Goal: Information Seeking & Learning: Find specific fact

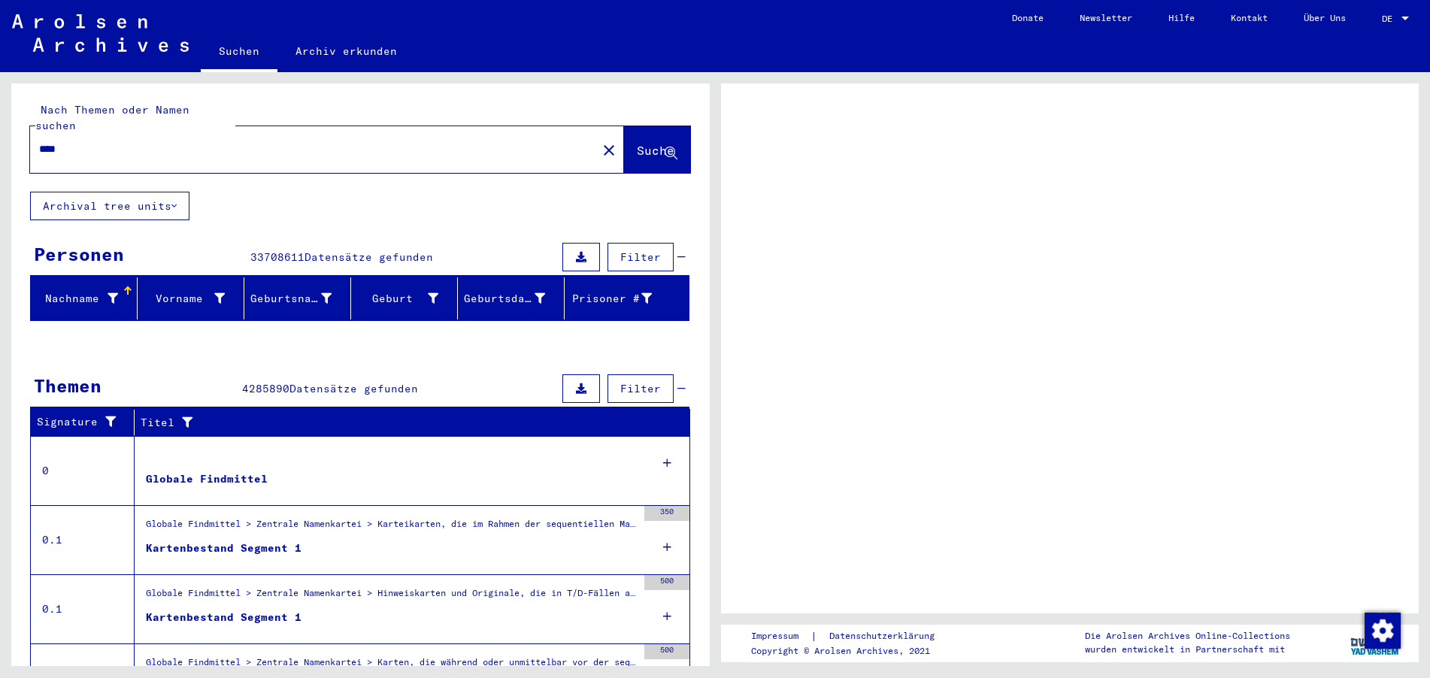
click at [1389, 22] on span "DE" at bounding box center [1390, 19] width 17 height 11
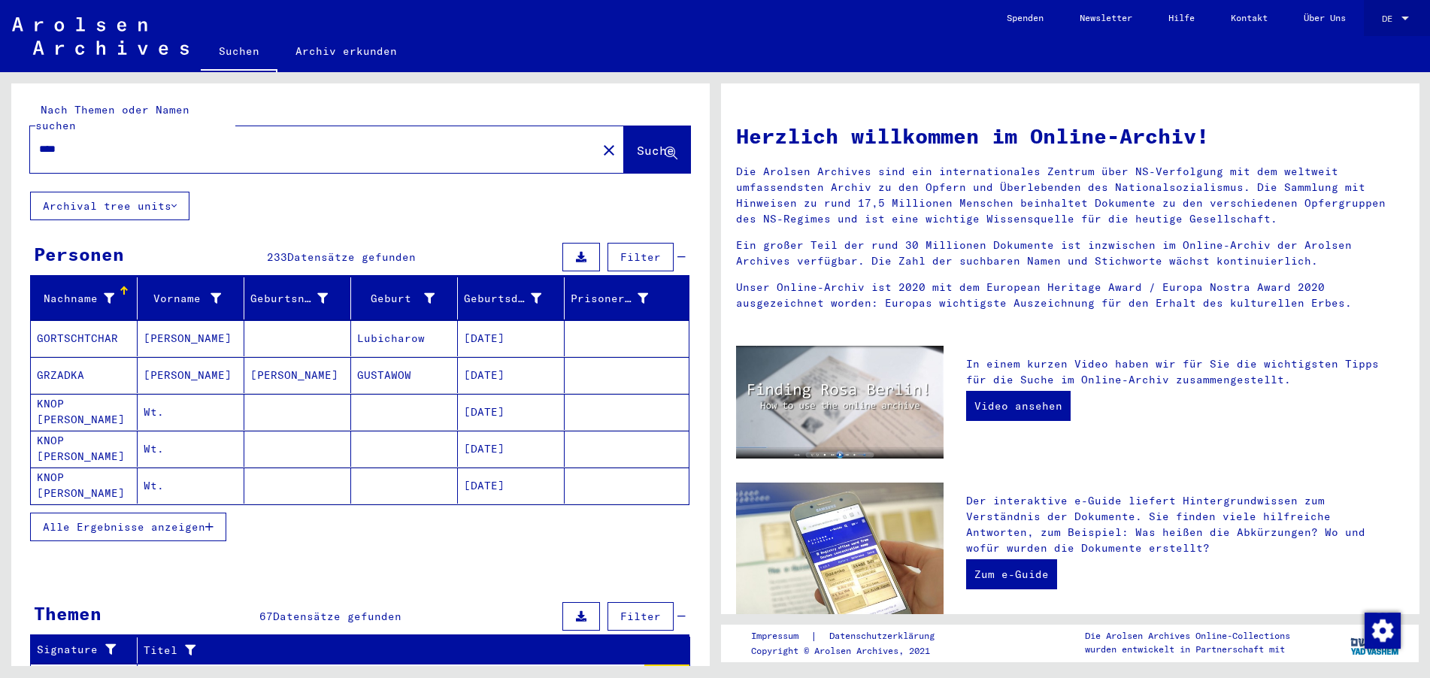
click at [1392, 15] on span "DE" at bounding box center [1390, 19] width 17 height 11
click at [1365, 29] on span "English" at bounding box center [1367, 26] width 37 height 11
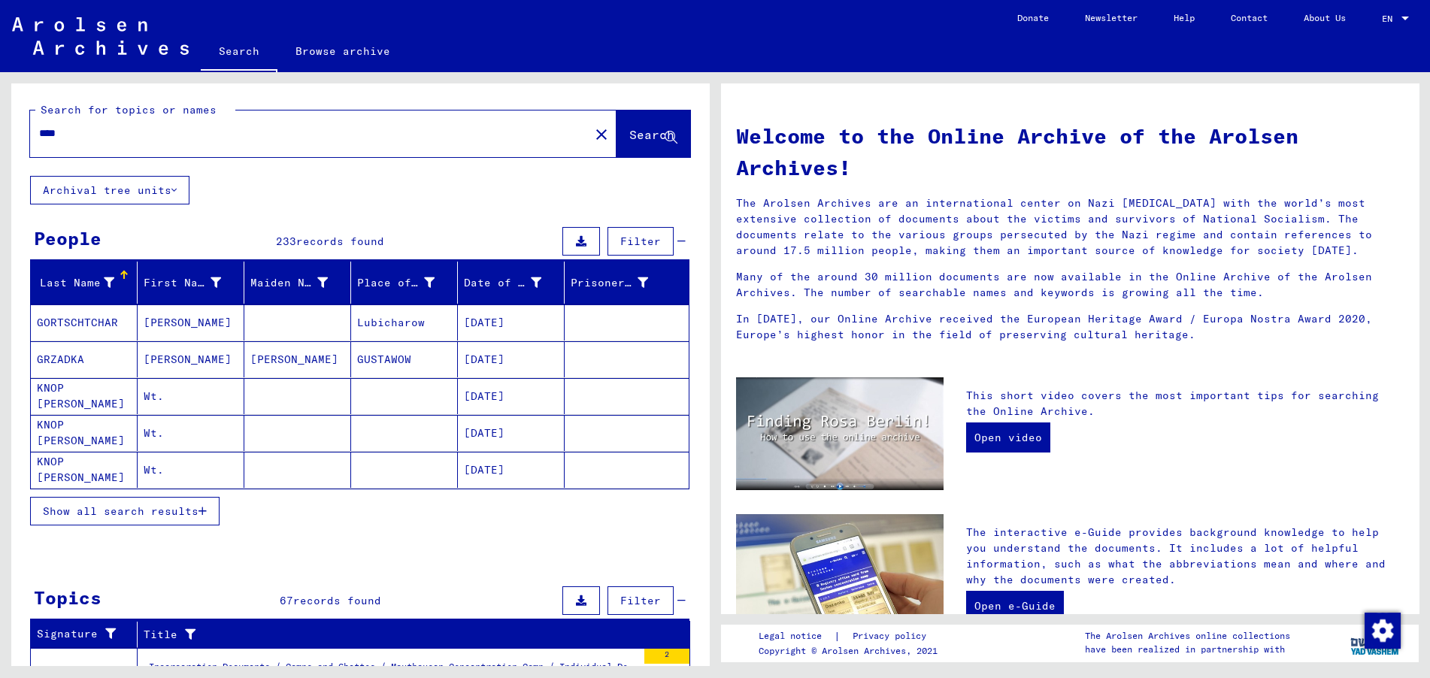
click at [41, 130] on input "****" at bounding box center [305, 134] width 532 height 16
click at [208, 132] on input "**********" at bounding box center [305, 134] width 532 height 16
click at [629, 137] on span "Search" at bounding box center [651, 134] width 45 height 15
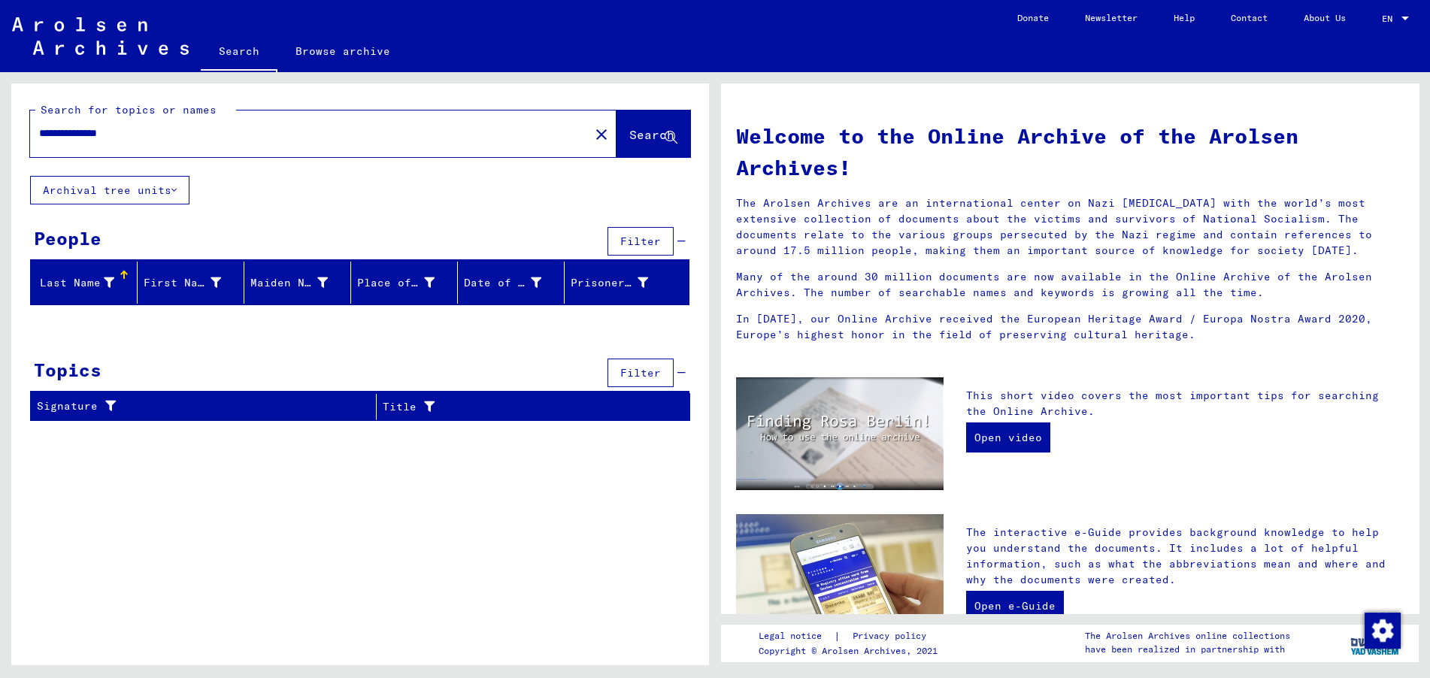
click at [68, 132] on input "**********" at bounding box center [305, 134] width 532 height 16
click at [636, 140] on span "Search" at bounding box center [651, 134] width 45 height 15
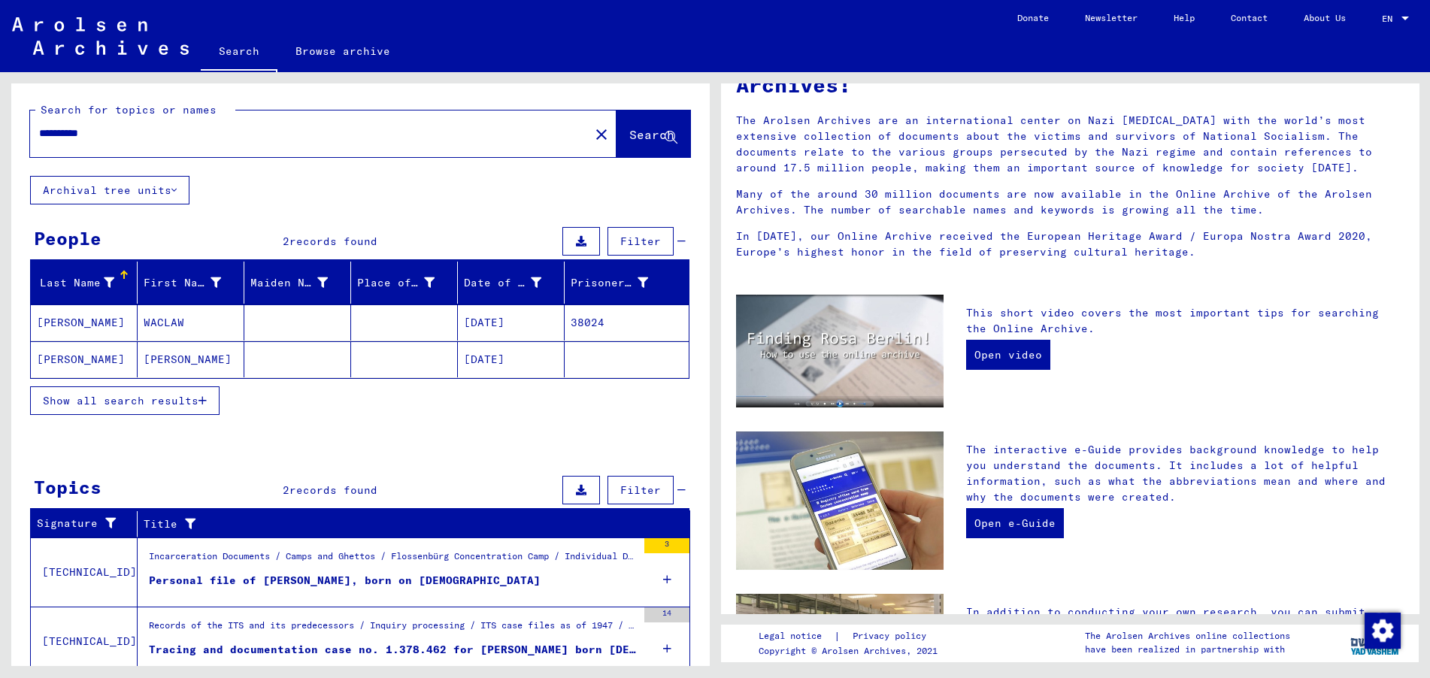
click at [502, 318] on mat-cell "[DATE]" at bounding box center [511, 323] width 107 height 36
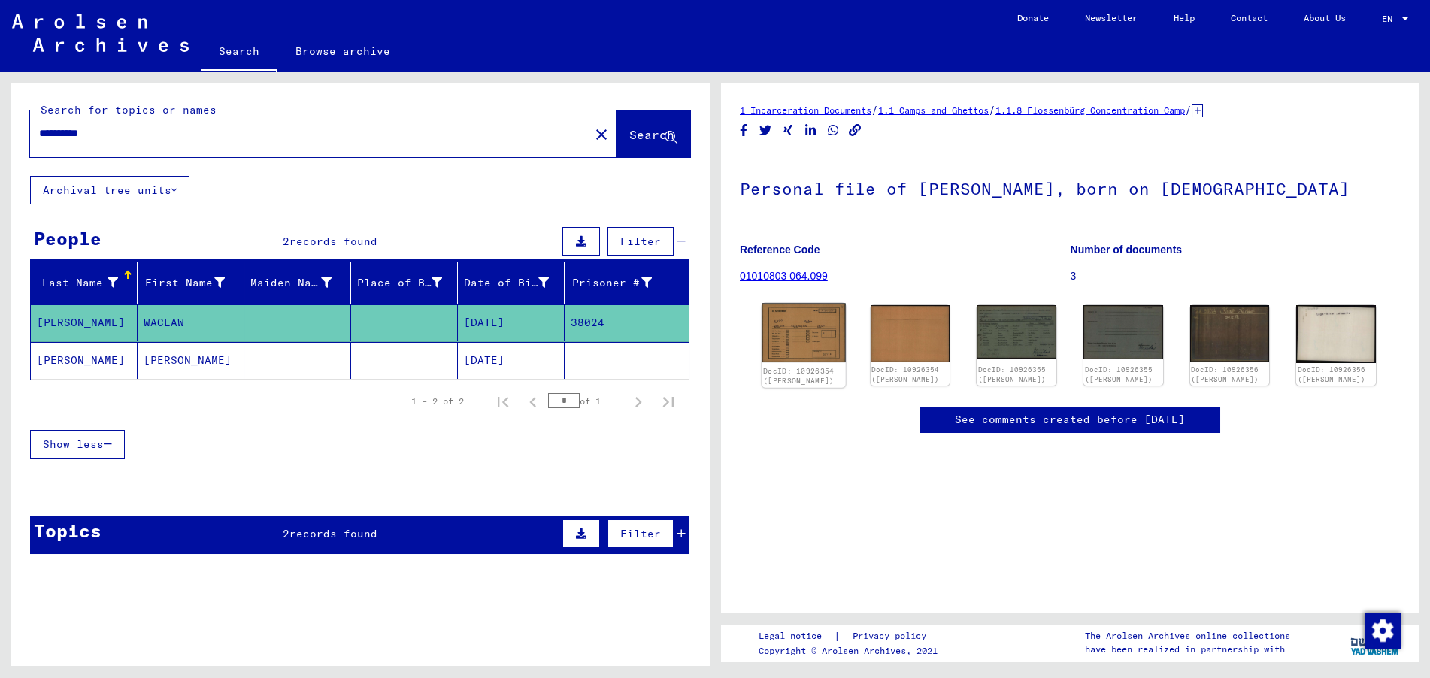
click at [799, 336] on img at bounding box center [803, 333] width 83 height 59
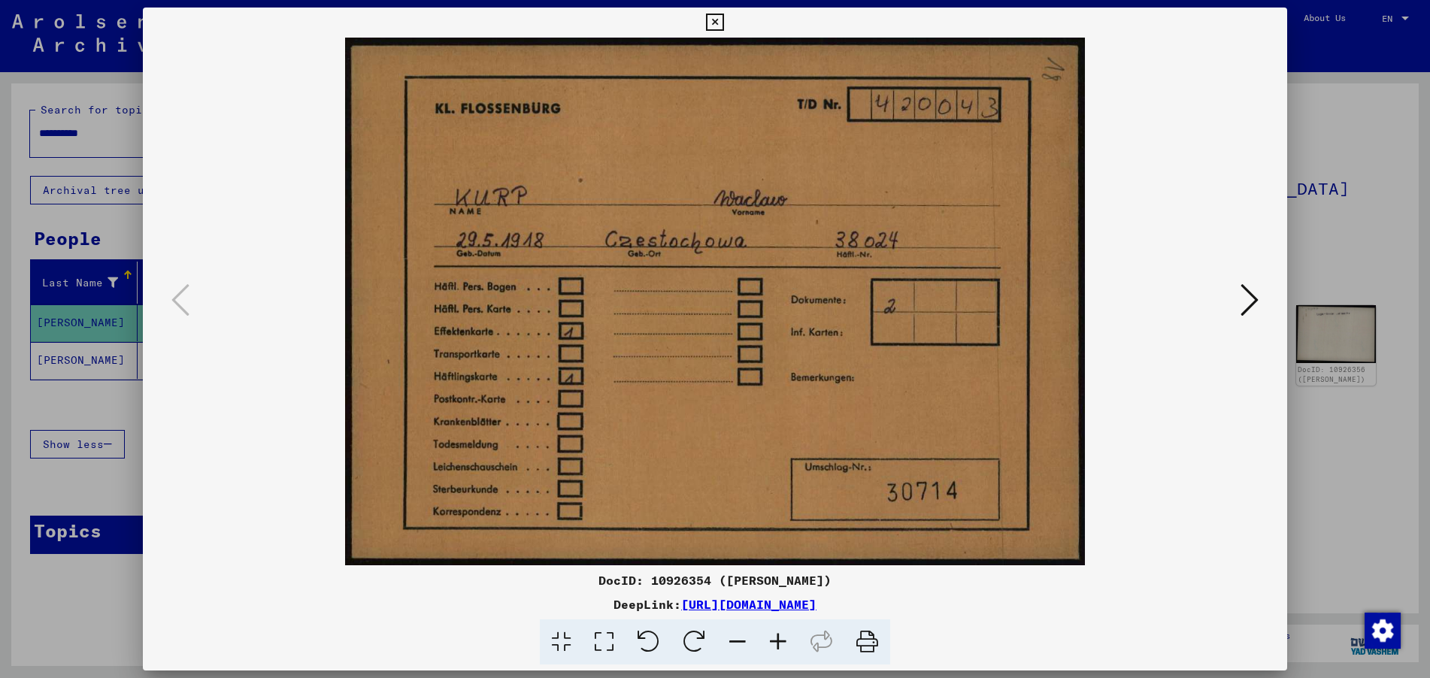
click at [1252, 296] on icon at bounding box center [1250, 300] width 18 height 36
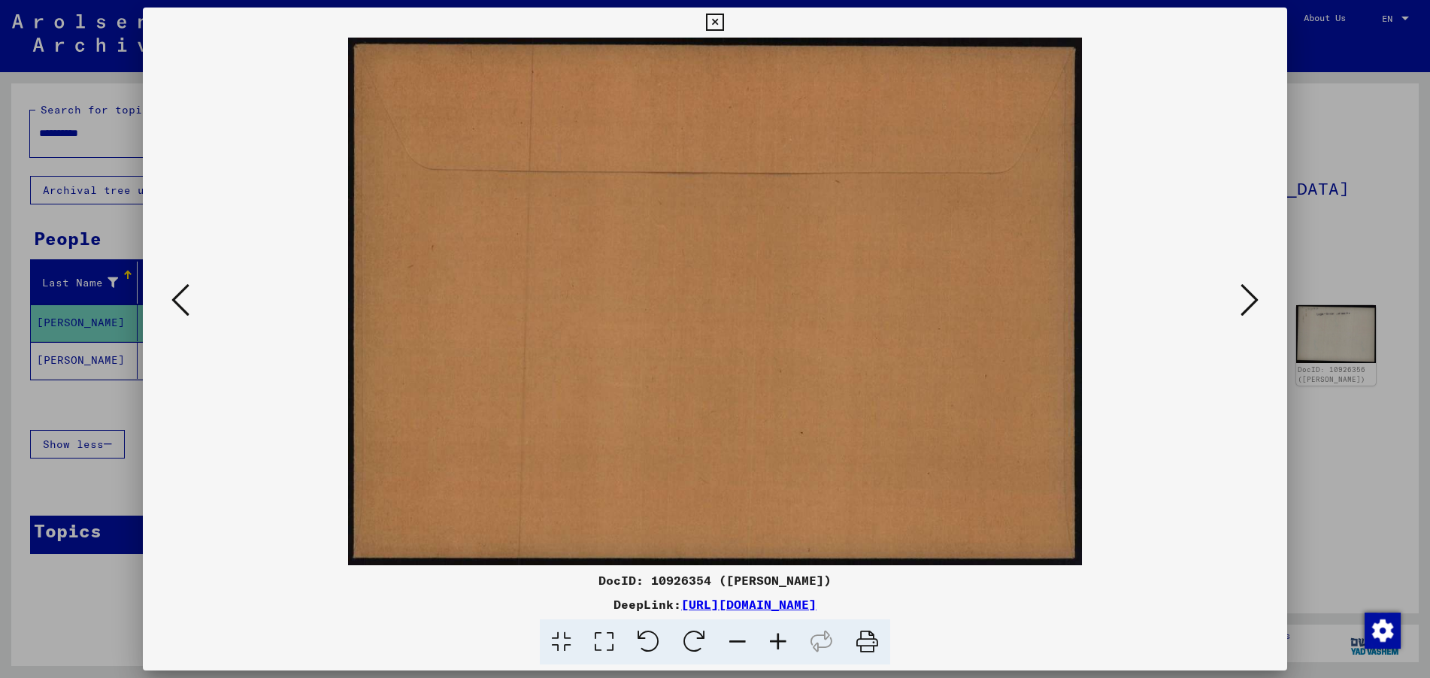
click at [1250, 290] on icon at bounding box center [1250, 300] width 18 height 36
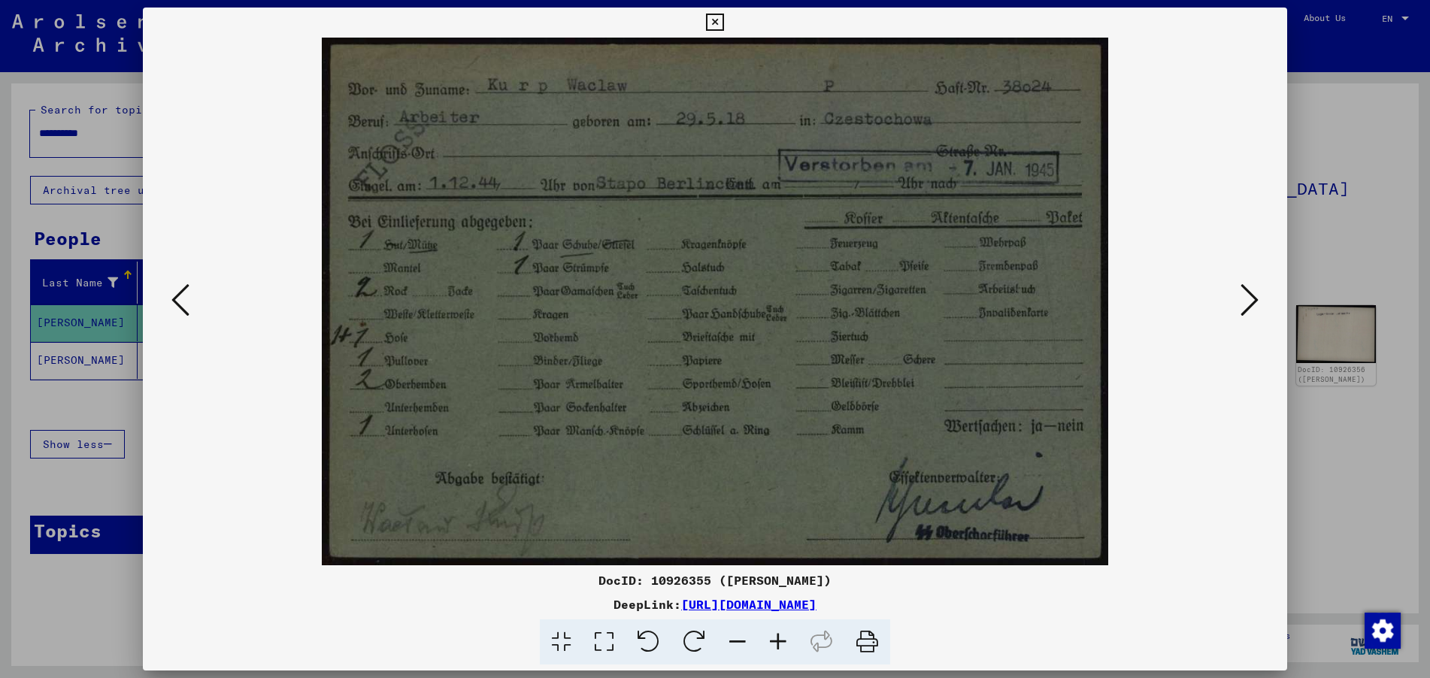
click at [1253, 295] on icon at bounding box center [1250, 300] width 18 height 36
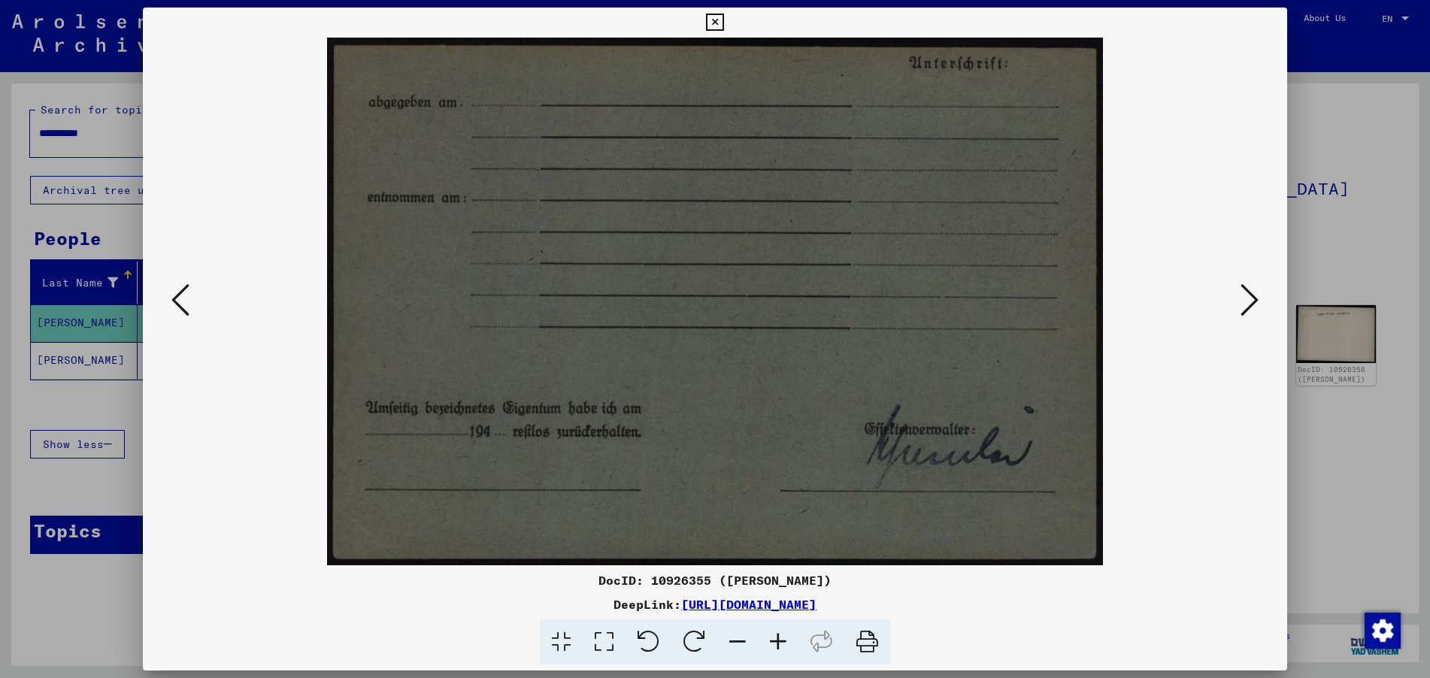
click at [1260, 302] on button at bounding box center [1249, 301] width 27 height 43
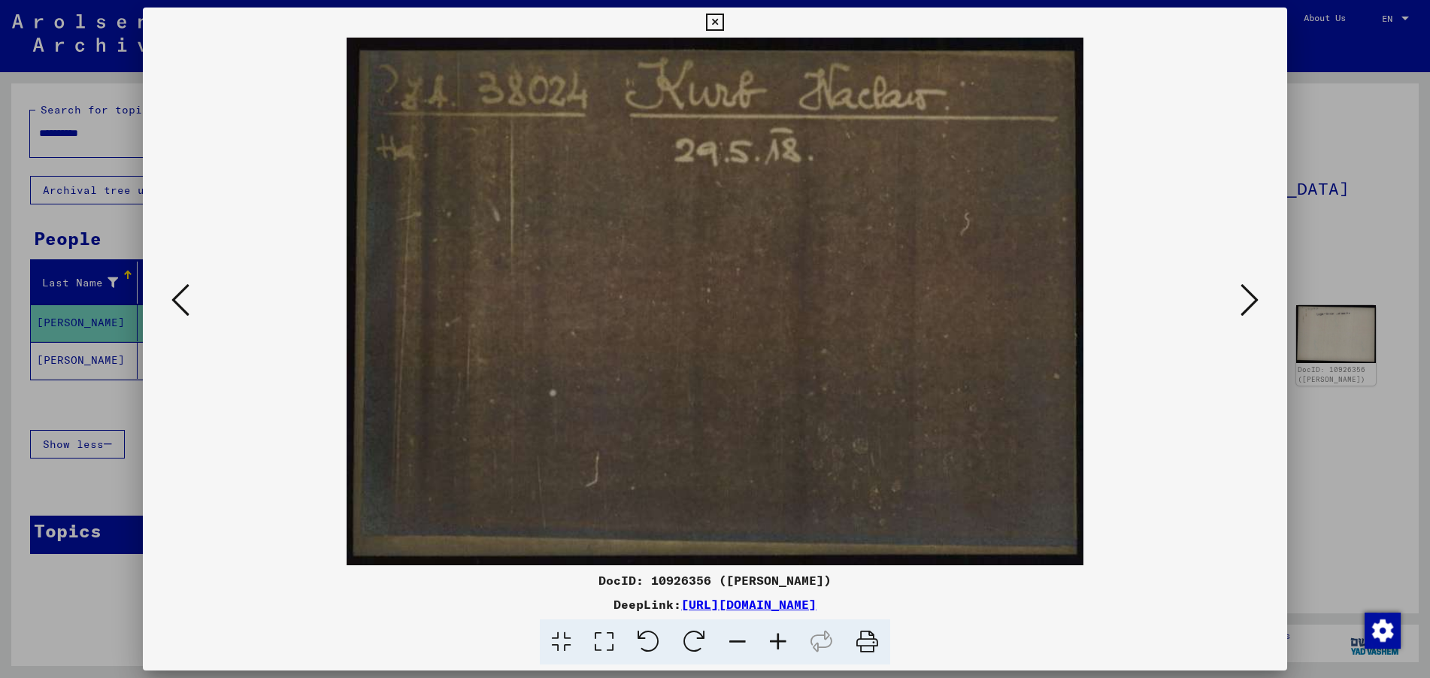
click at [1258, 299] on icon at bounding box center [1250, 300] width 18 height 36
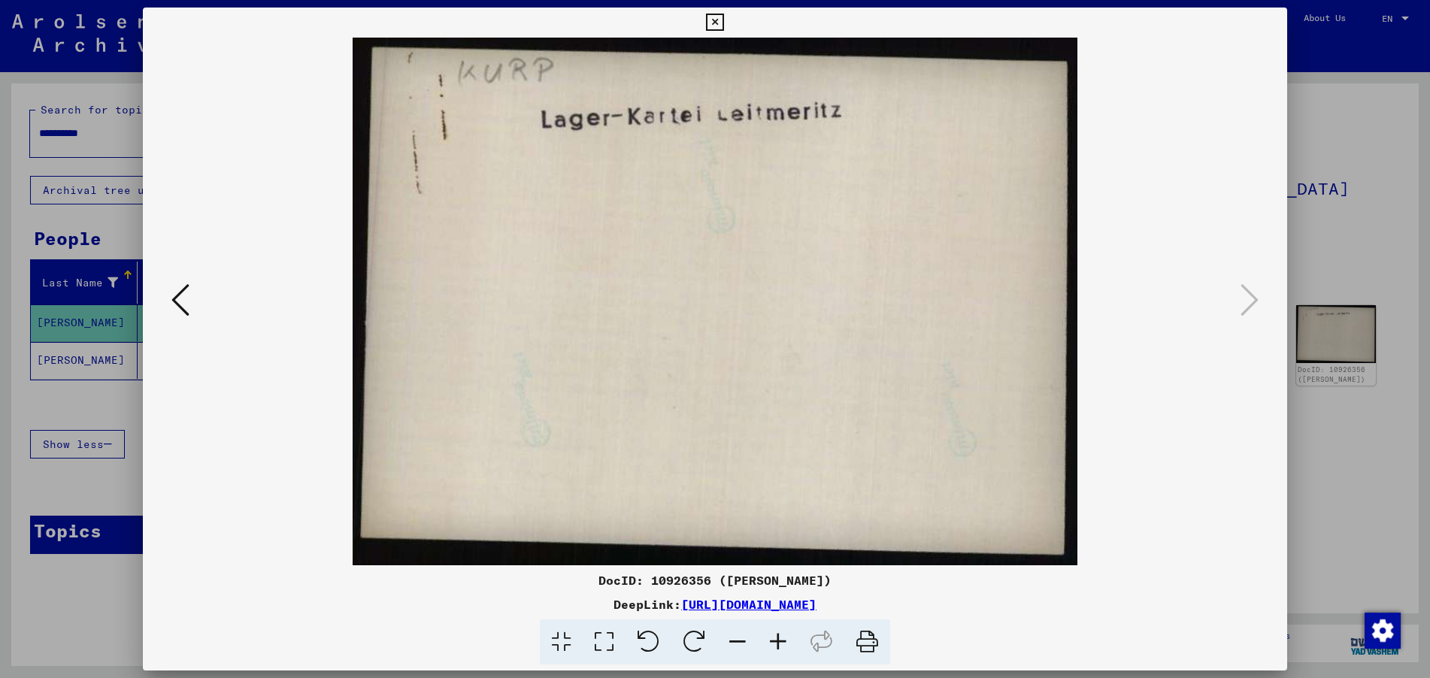
click at [723, 20] on icon at bounding box center [714, 23] width 17 height 18
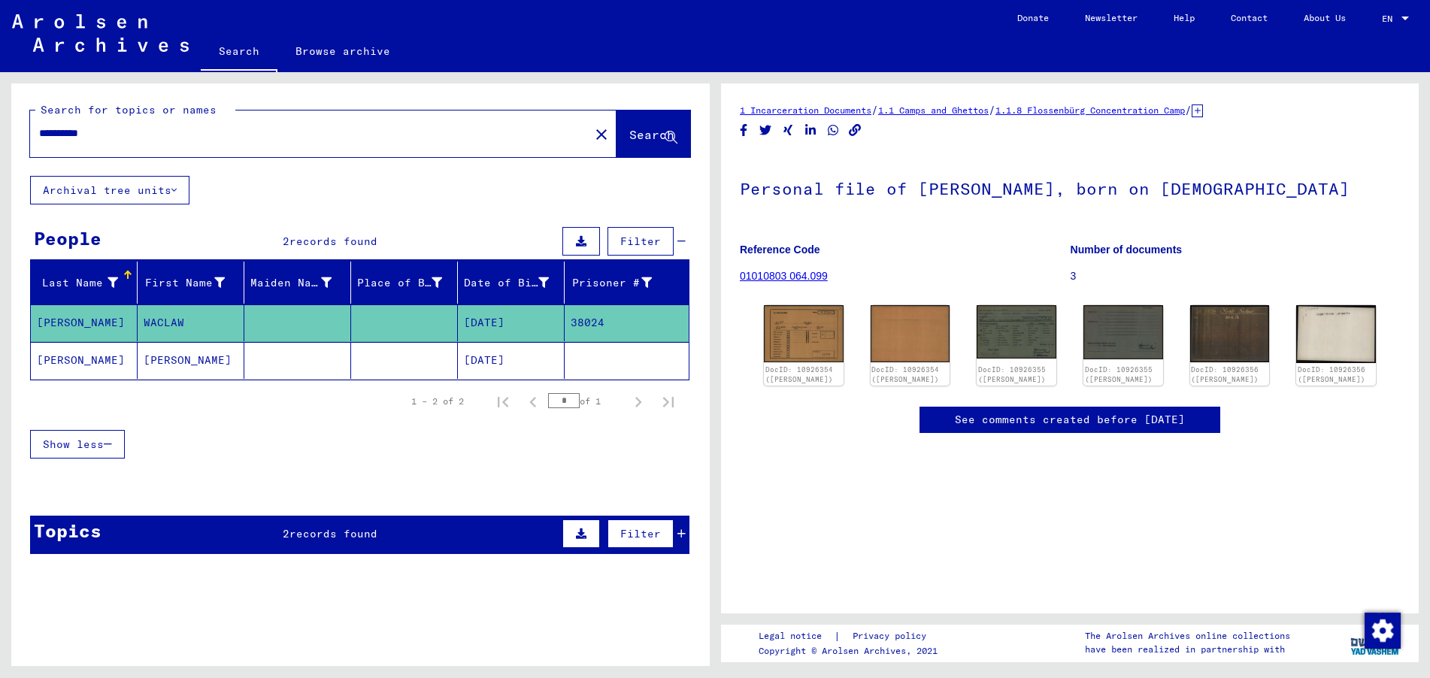
scroll to position [127, 0]
click at [512, 356] on mat-cell "[DATE]" at bounding box center [511, 360] width 107 height 37
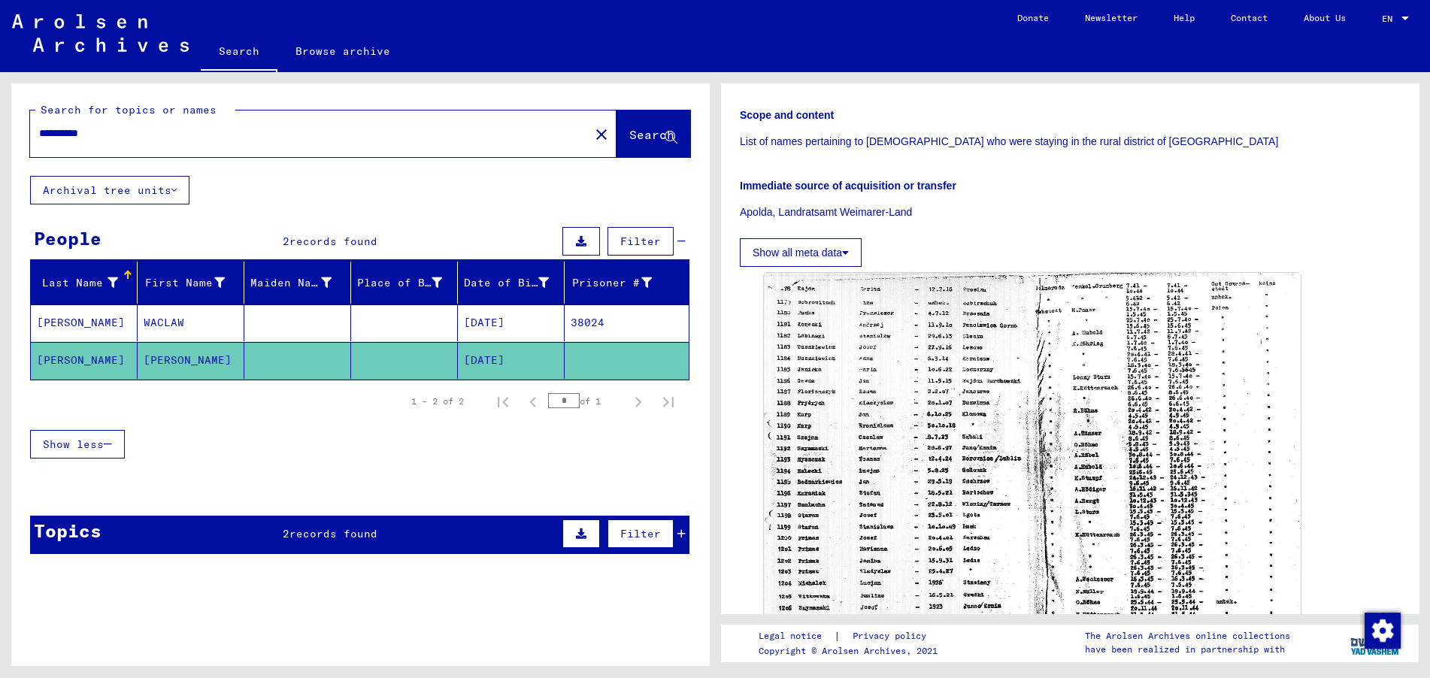
scroll to position [274, 0]
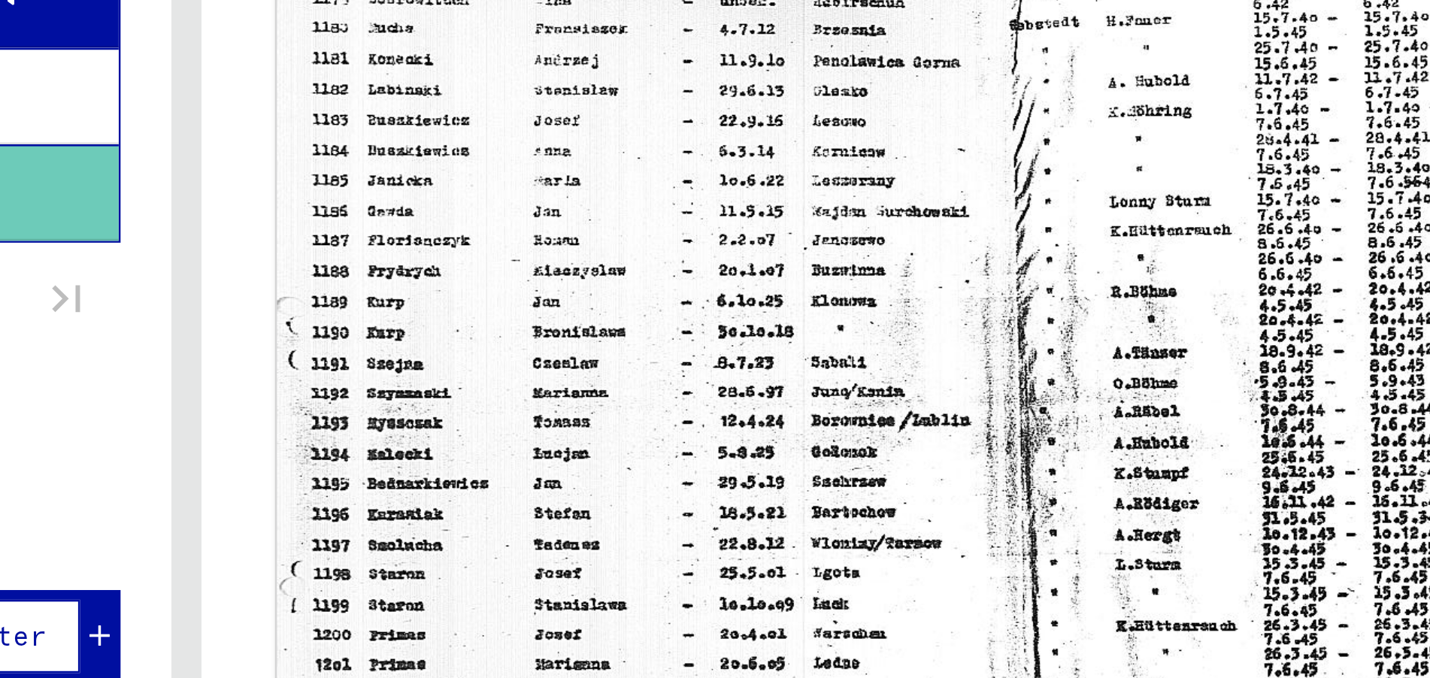
click at [1158, 364] on img at bounding box center [1032, 454] width 564 height 399
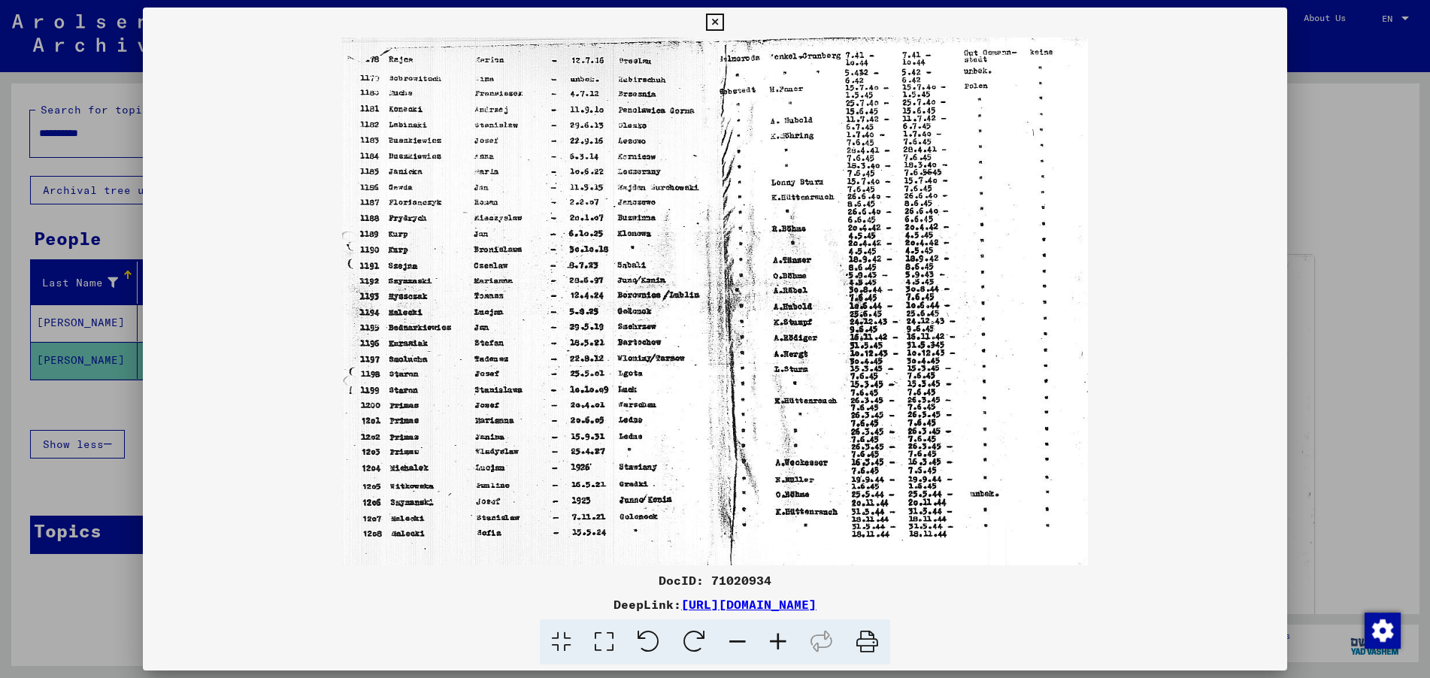
click at [715, 18] on icon at bounding box center [714, 23] width 17 height 18
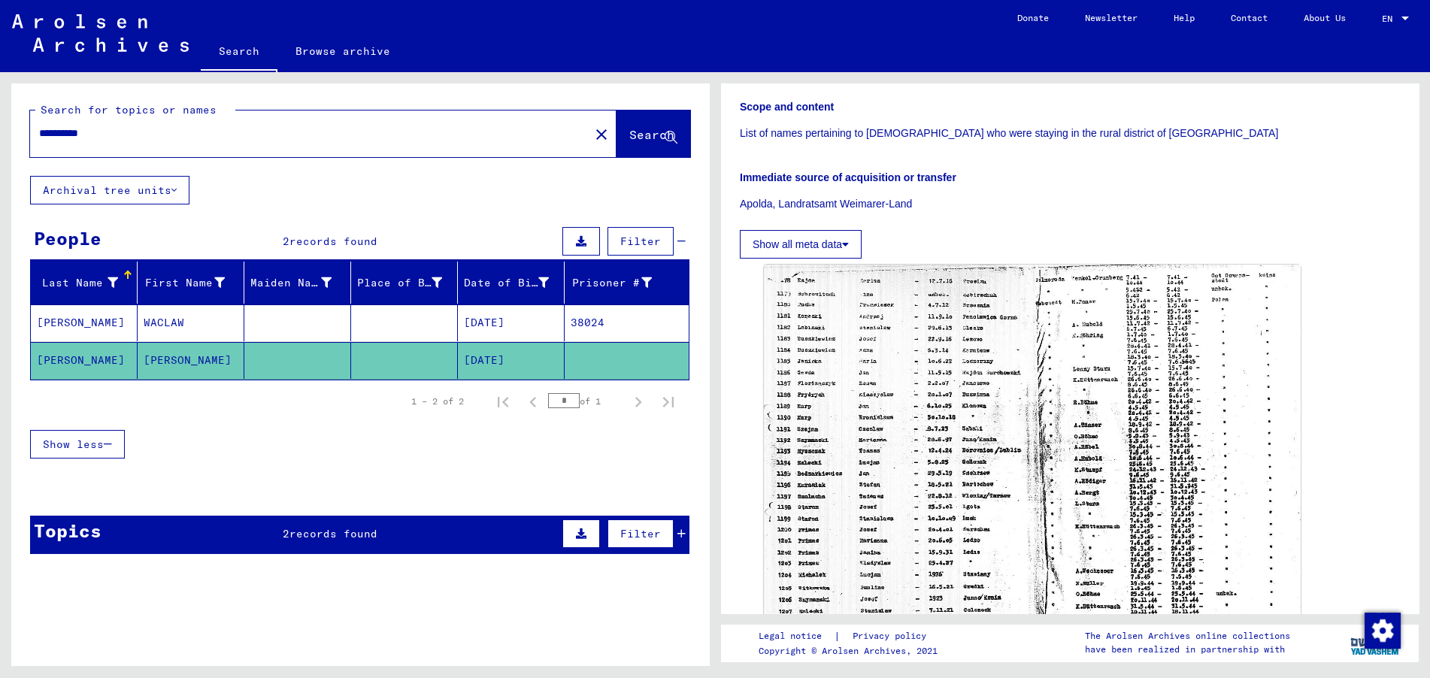
click at [350, 537] on span "records found" at bounding box center [333, 534] width 88 height 14
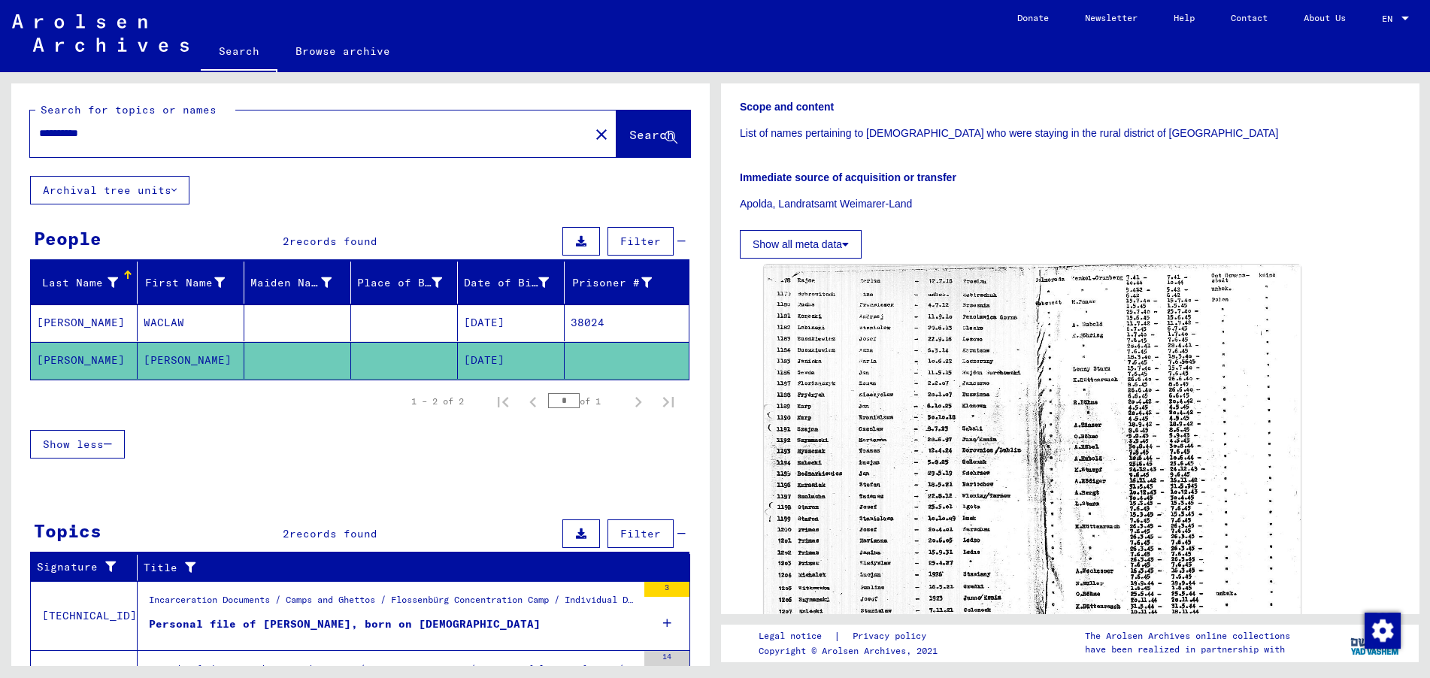
scroll to position [98, 0]
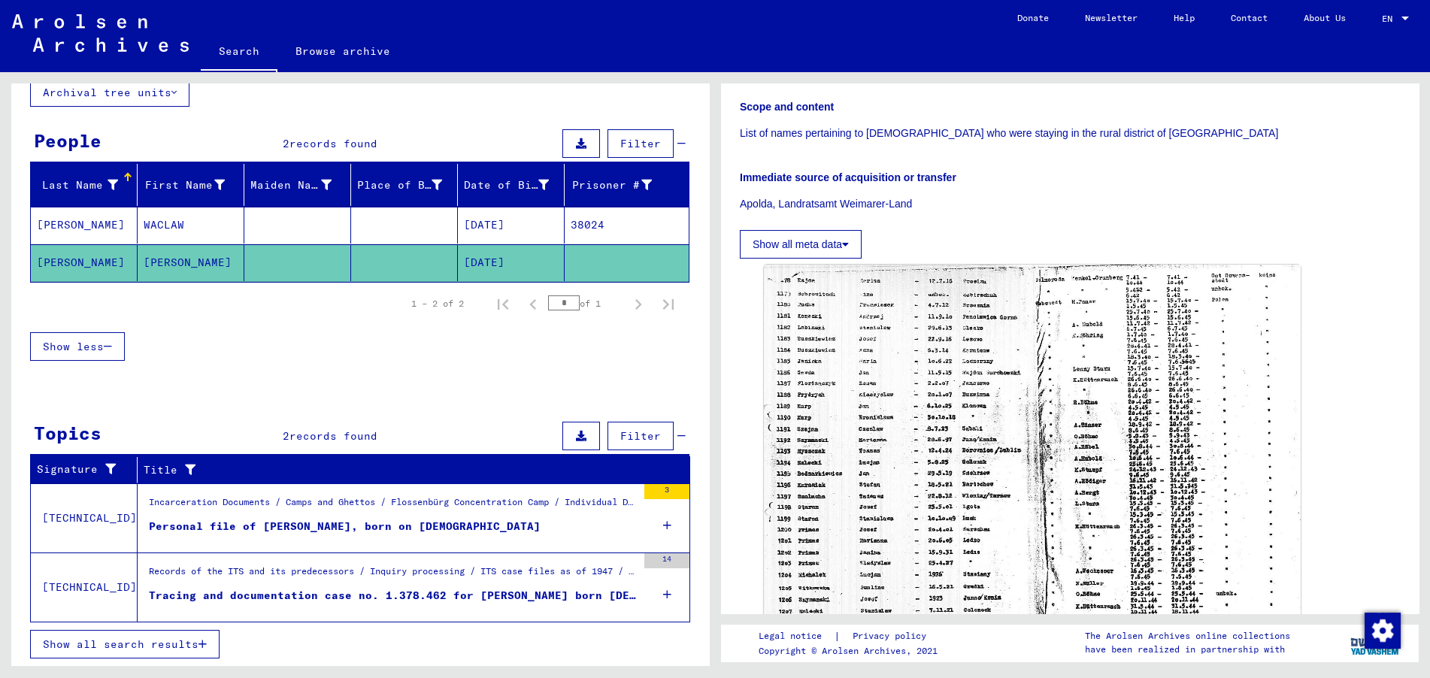
click at [504, 496] on div "Incarceration Documents / Camps and Ghettos / Flossenbürg Concentration Camp / …" at bounding box center [393, 506] width 488 height 21
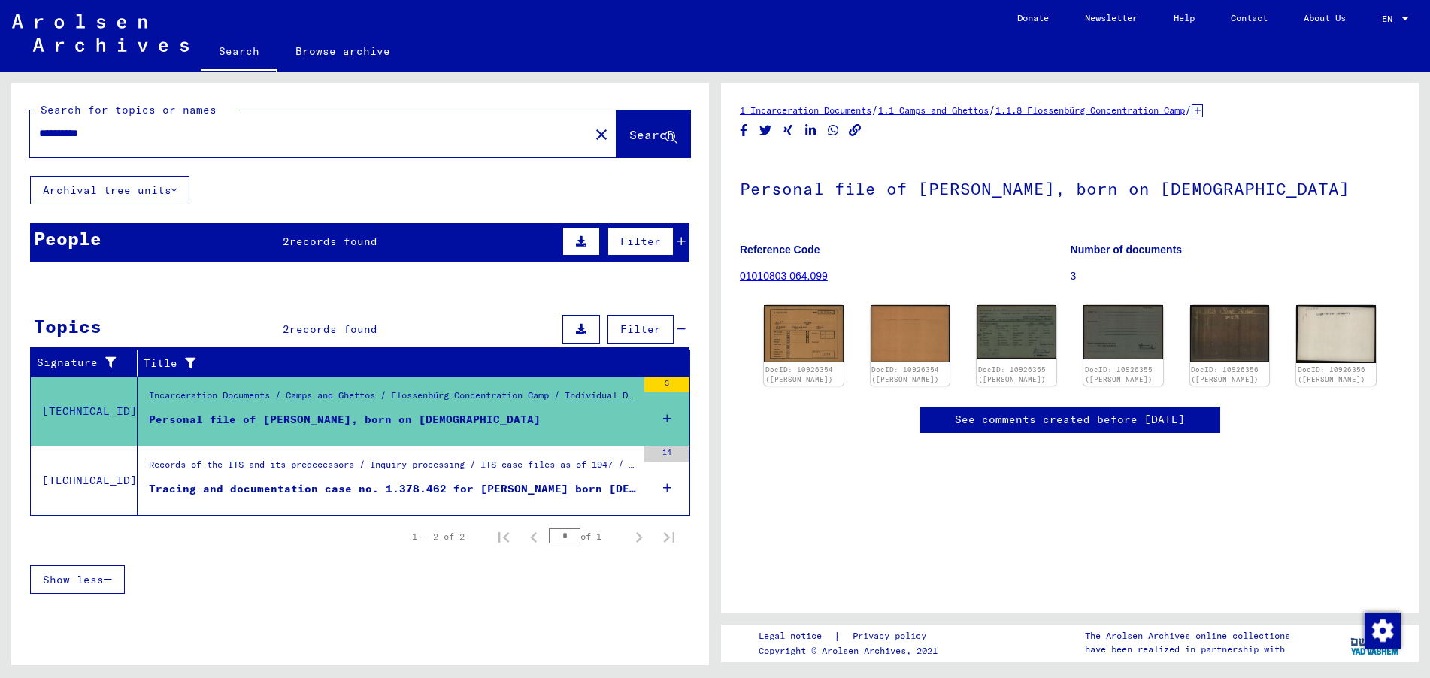
click at [522, 481] on div "Tracing and documentation case no. 1.378.462 for [PERSON_NAME] born [DEMOGRAPHI…" at bounding box center [393, 489] width 488 height 16
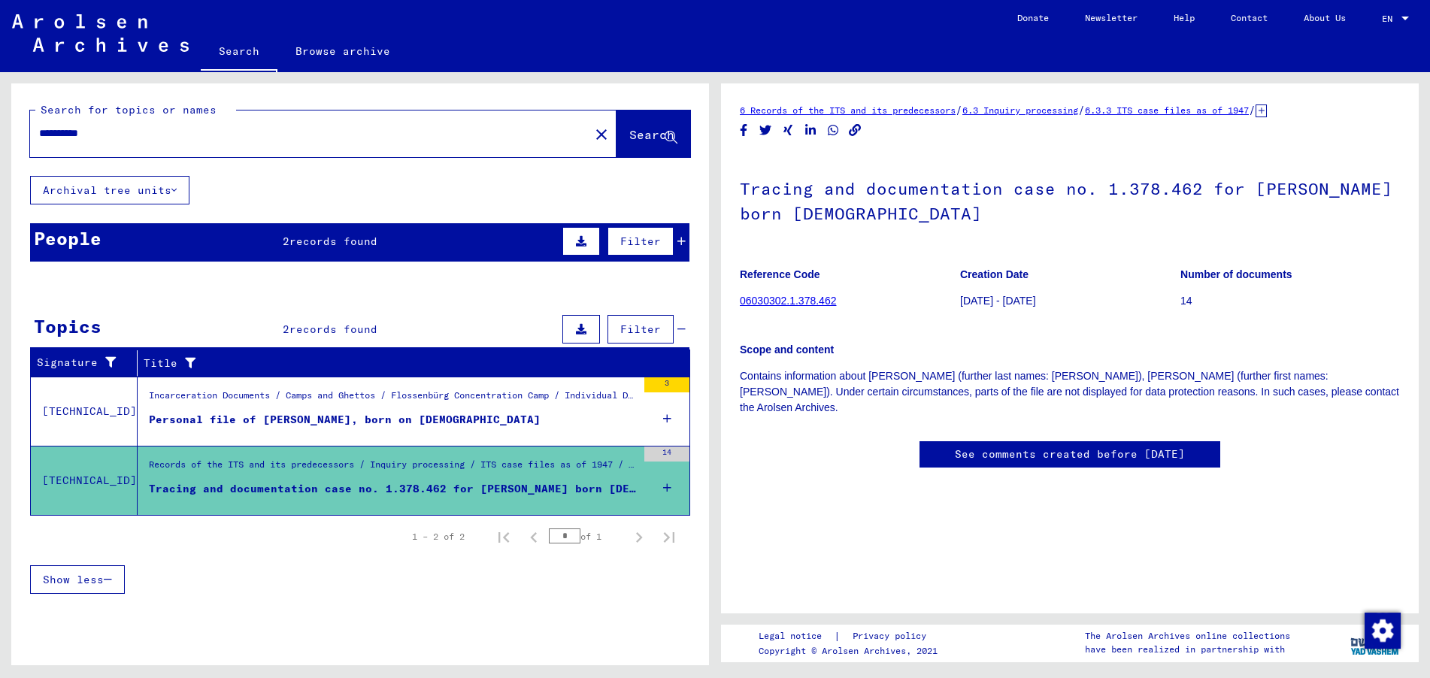
click at [129, 139] on input "*********" at bounding box center [309, 134] width 541 height 16
type input "*********"
click at [638, 141] on span "Search" at bounding box center [651, 134] width 45 height 15
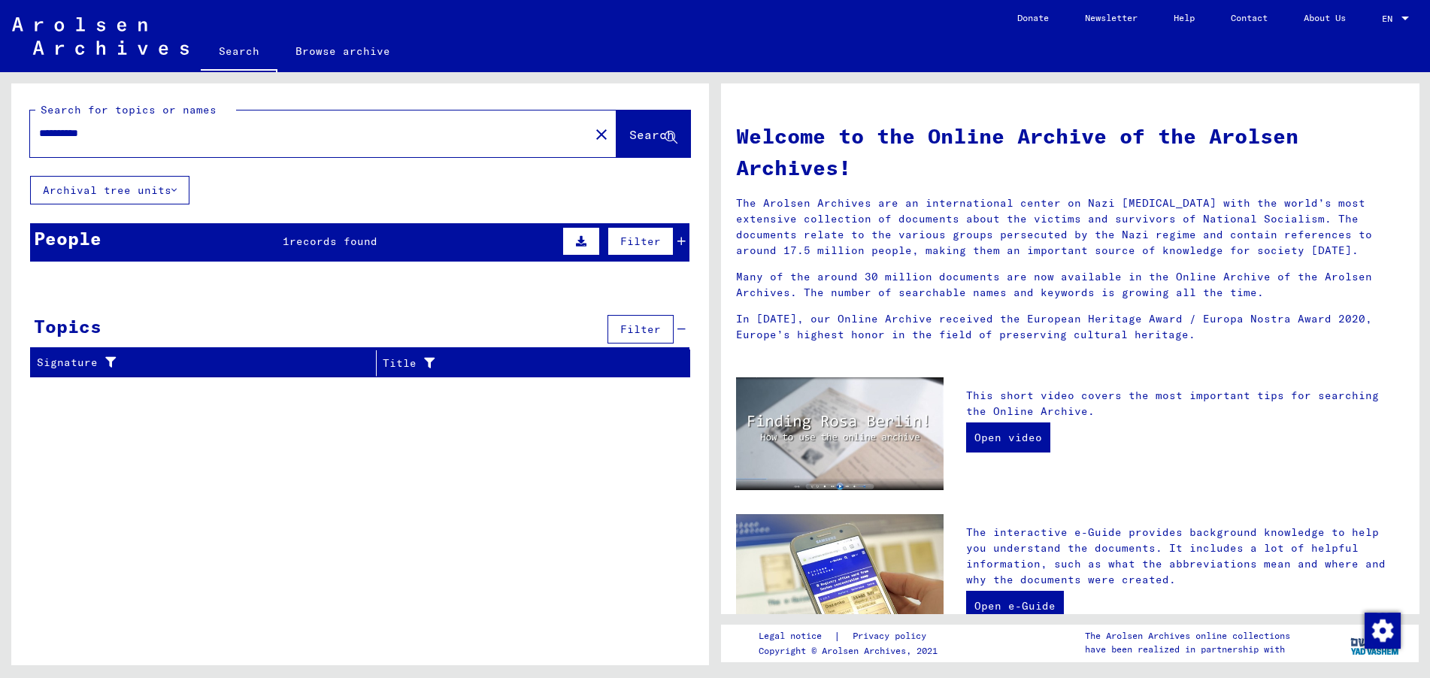
click at [350, 253] on div "People 1 records found Filter" at bounding box center [359, 242] width 659 height 38
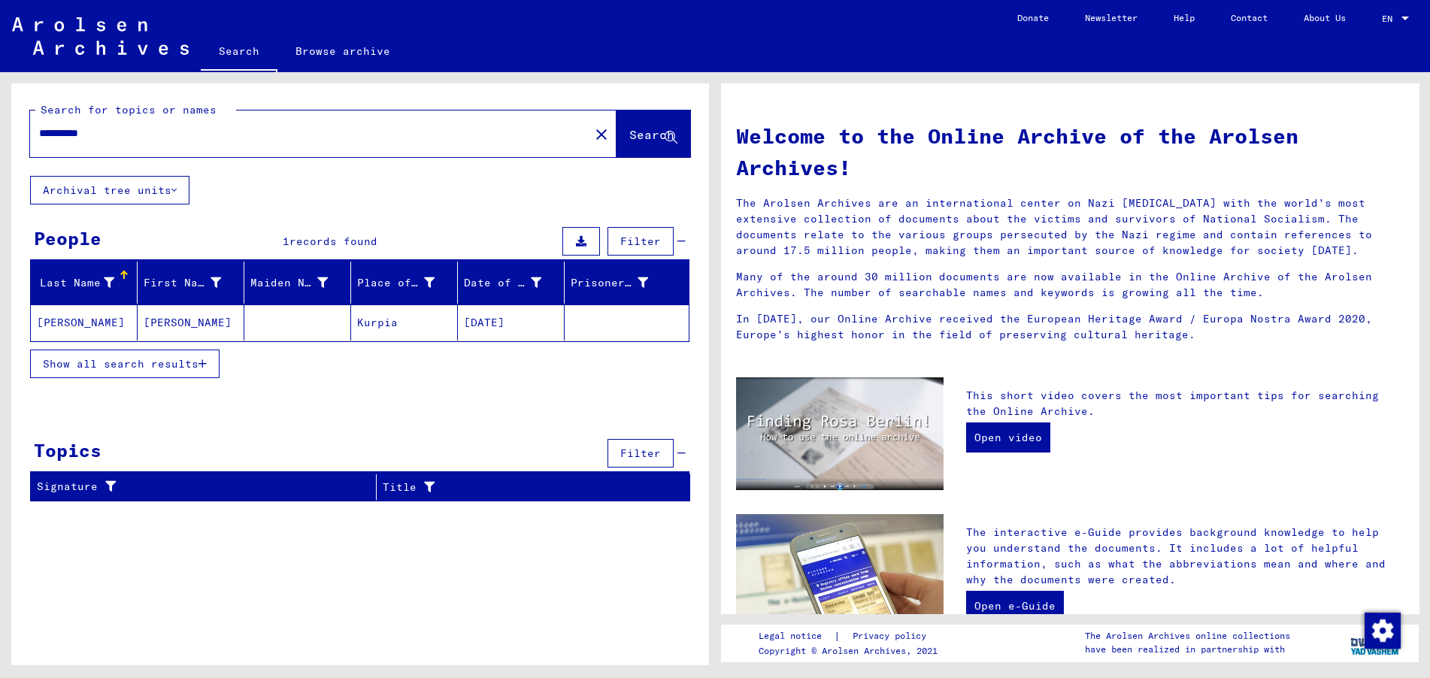
click at [510, 316] on mat-cell "[DATE]" at bounding box center [511, 323] width 107 height 36
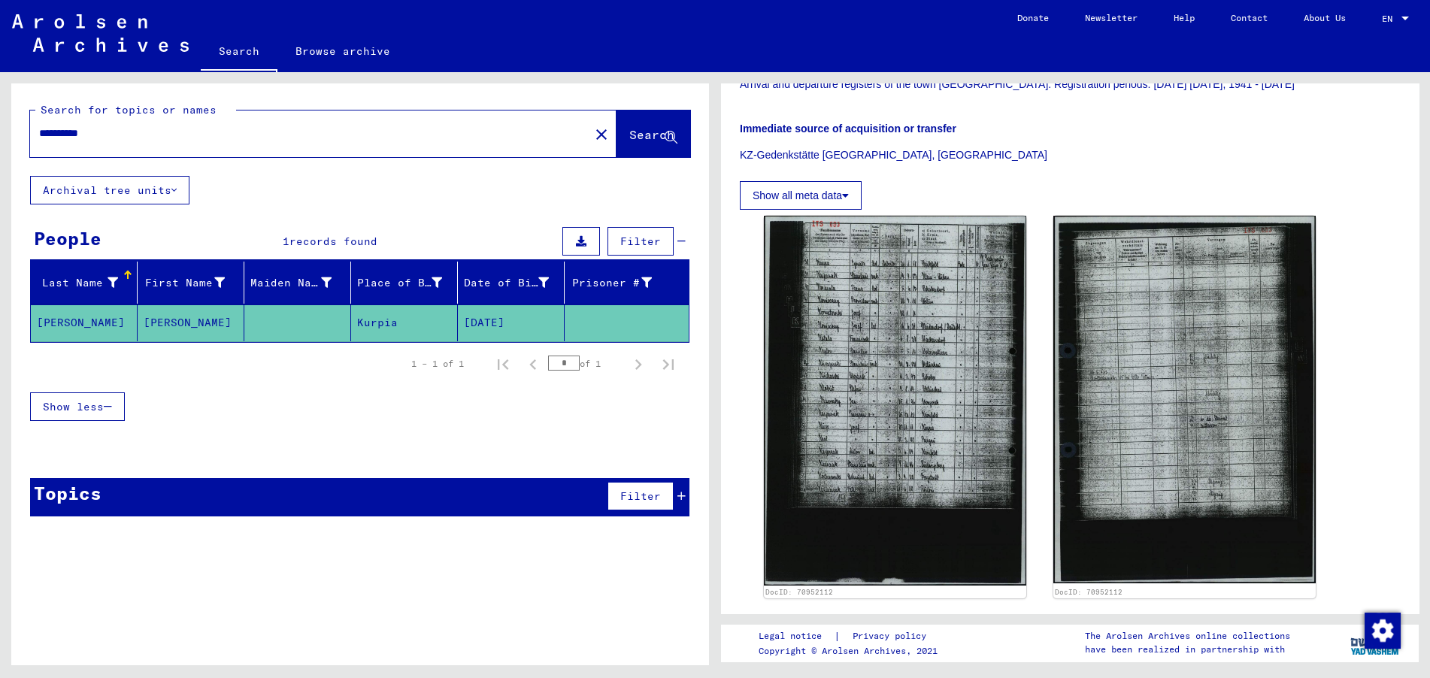
scroll to position [326, 0]
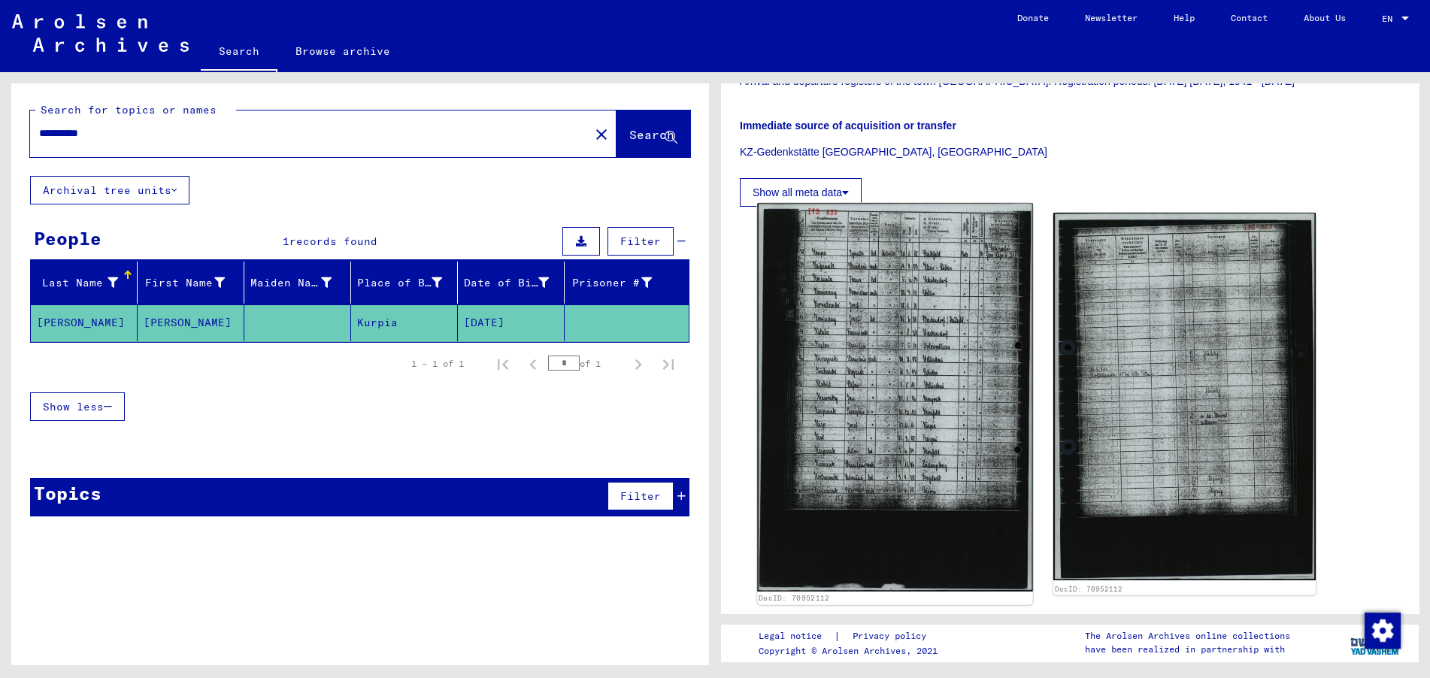
click at [865, 330] on img at bounding box center [894, 397] width 275 height 389
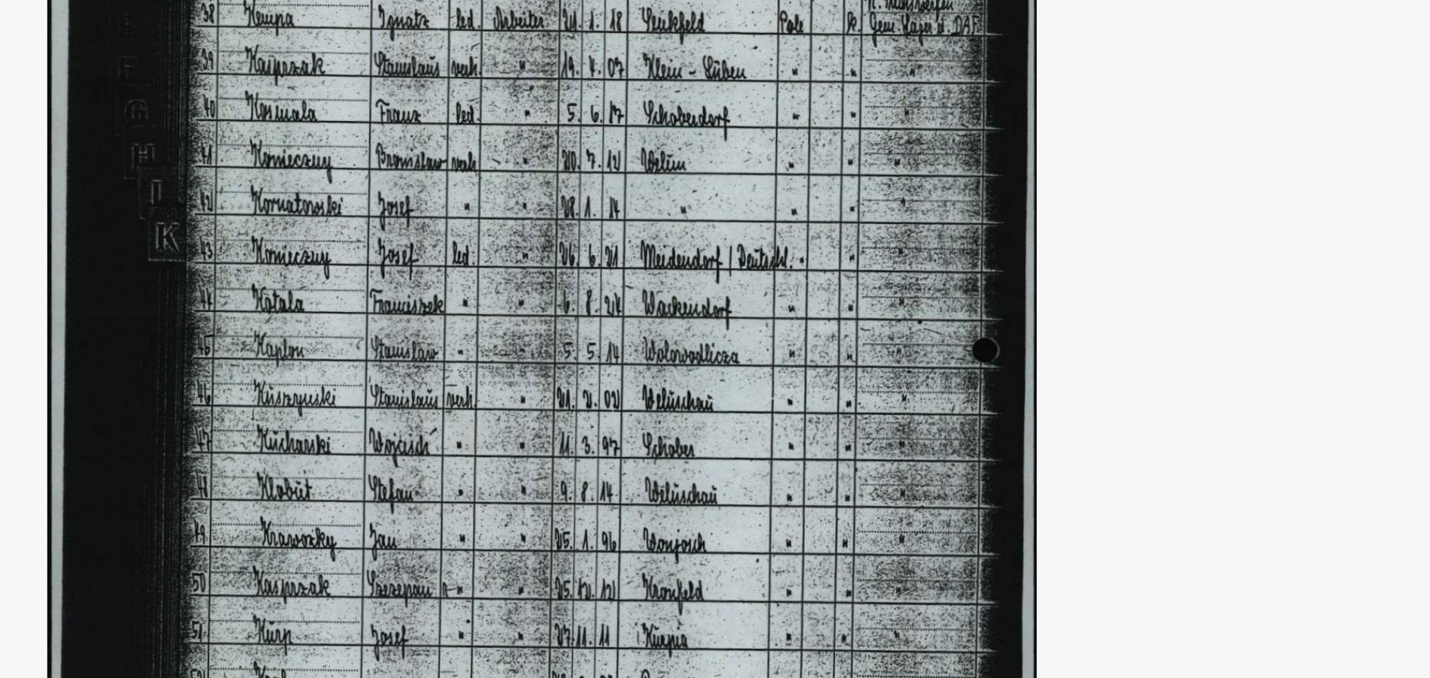
click at [907, 129] on img at bounding box center [715, 302] width 1042 height 528
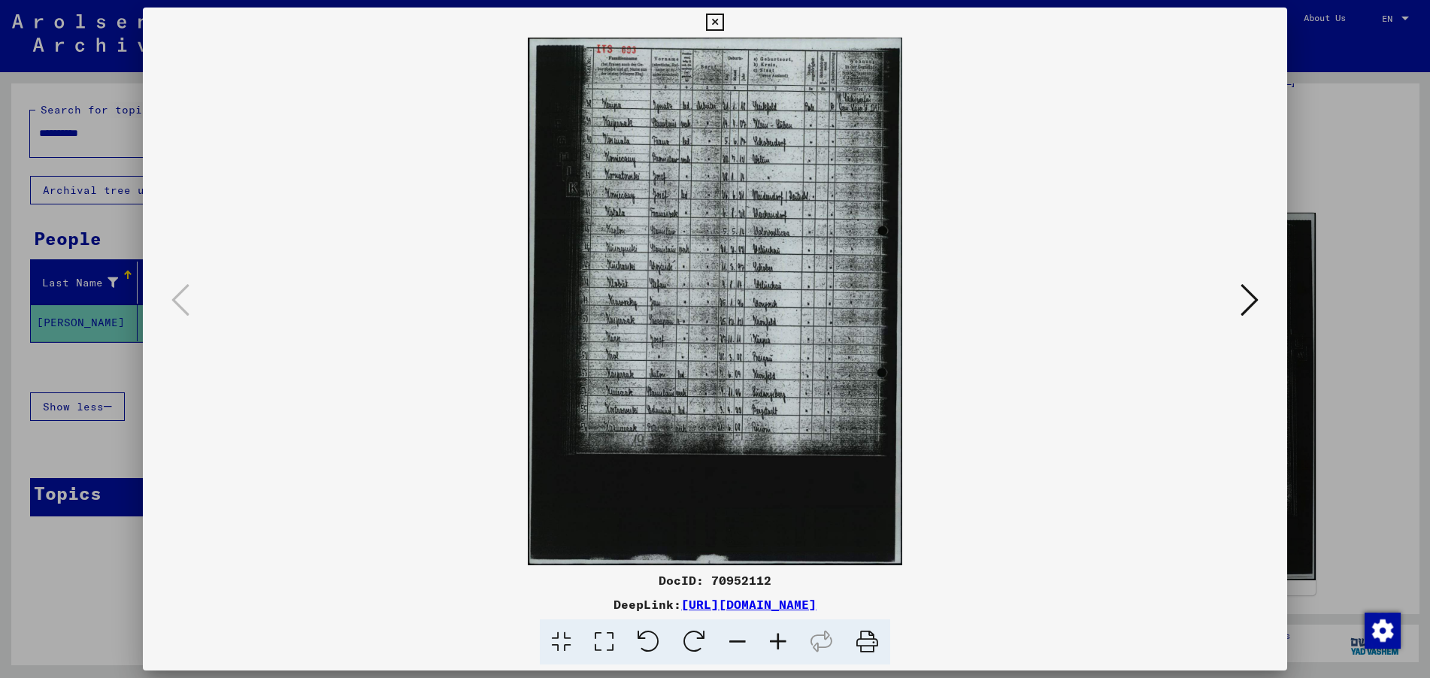
click at [1247, 288] on icon at bounding box center [1250, 300] width 18 height 36
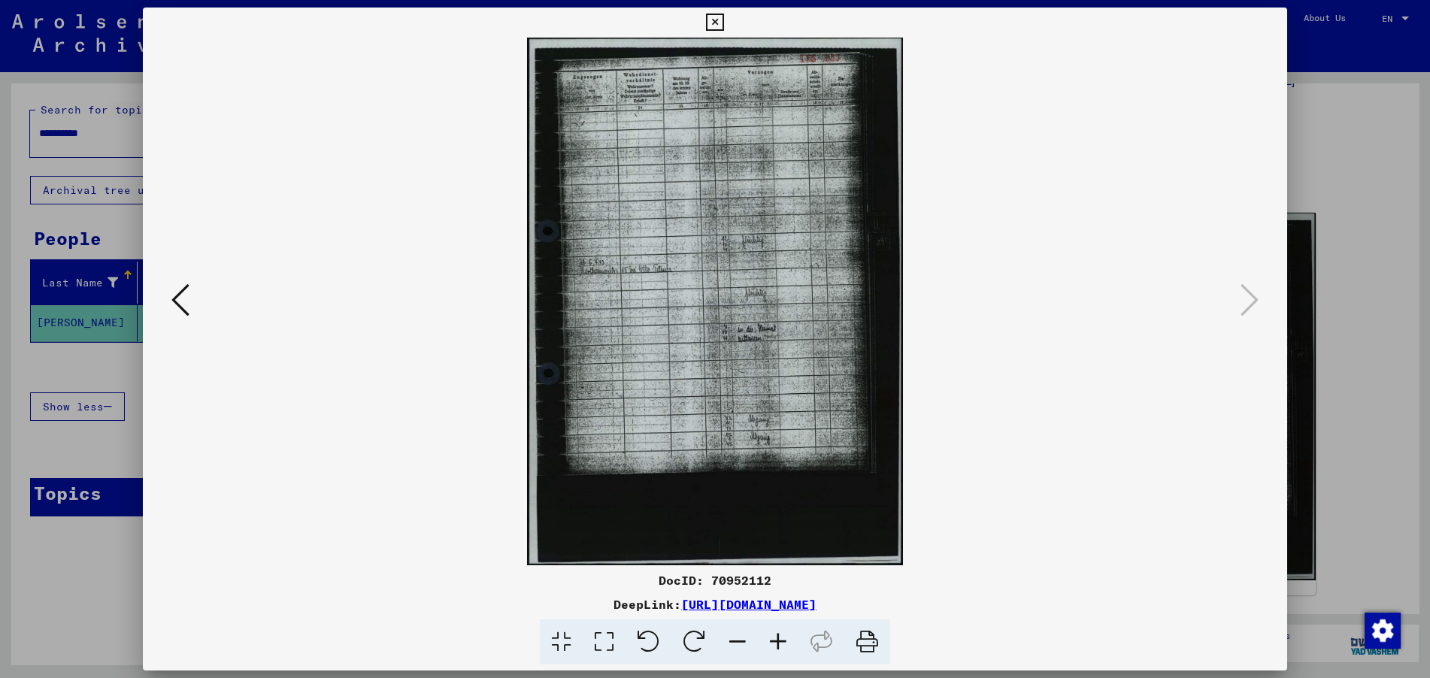
click at [721, 22] on icon at bounding box center [714, 23] width 17 height 18
